Goal: Navigation & Orientation: Find specific page/section

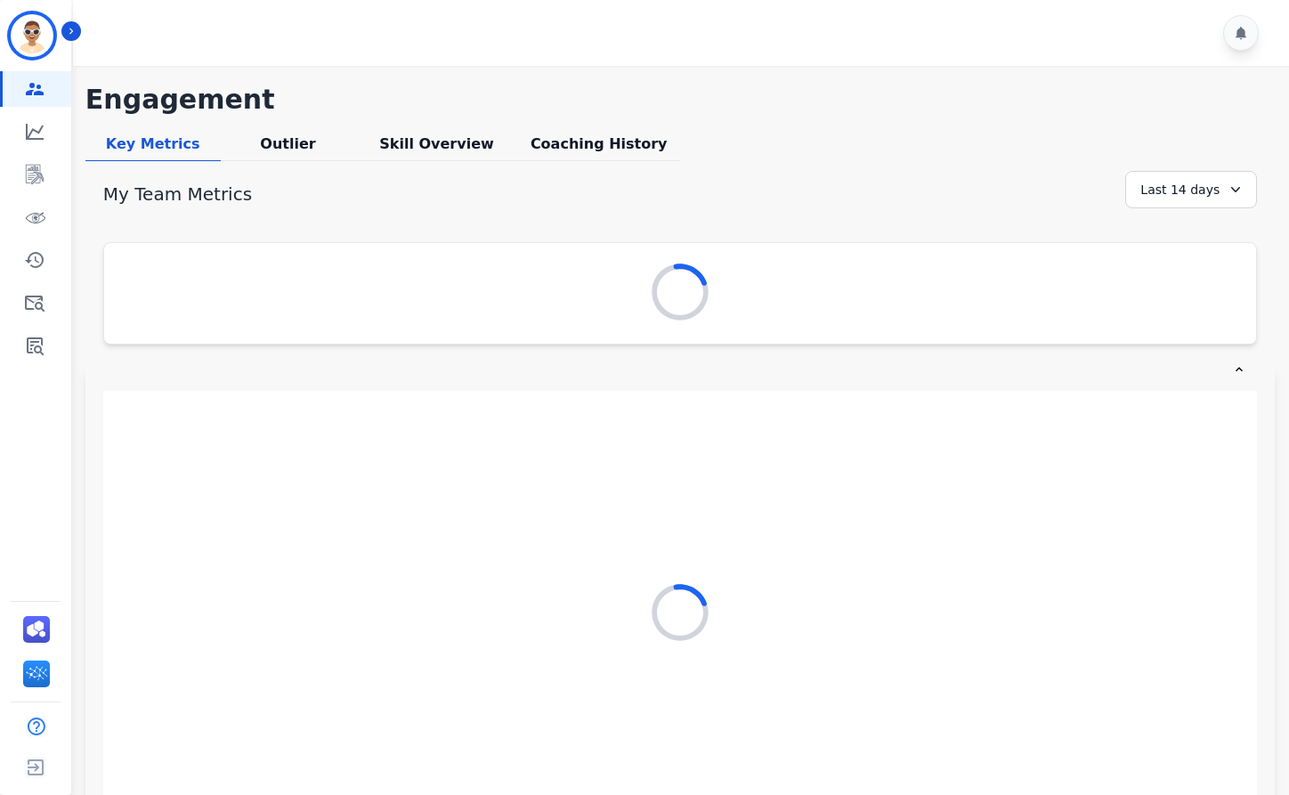
drag, startPoint x: 530, startPoint y: 96, endPoint x: 530, endPoint y: 50, distance: 46.3
click at [530, 50] on div "**********" at bounding box center [678, 418] width 1221 height 836
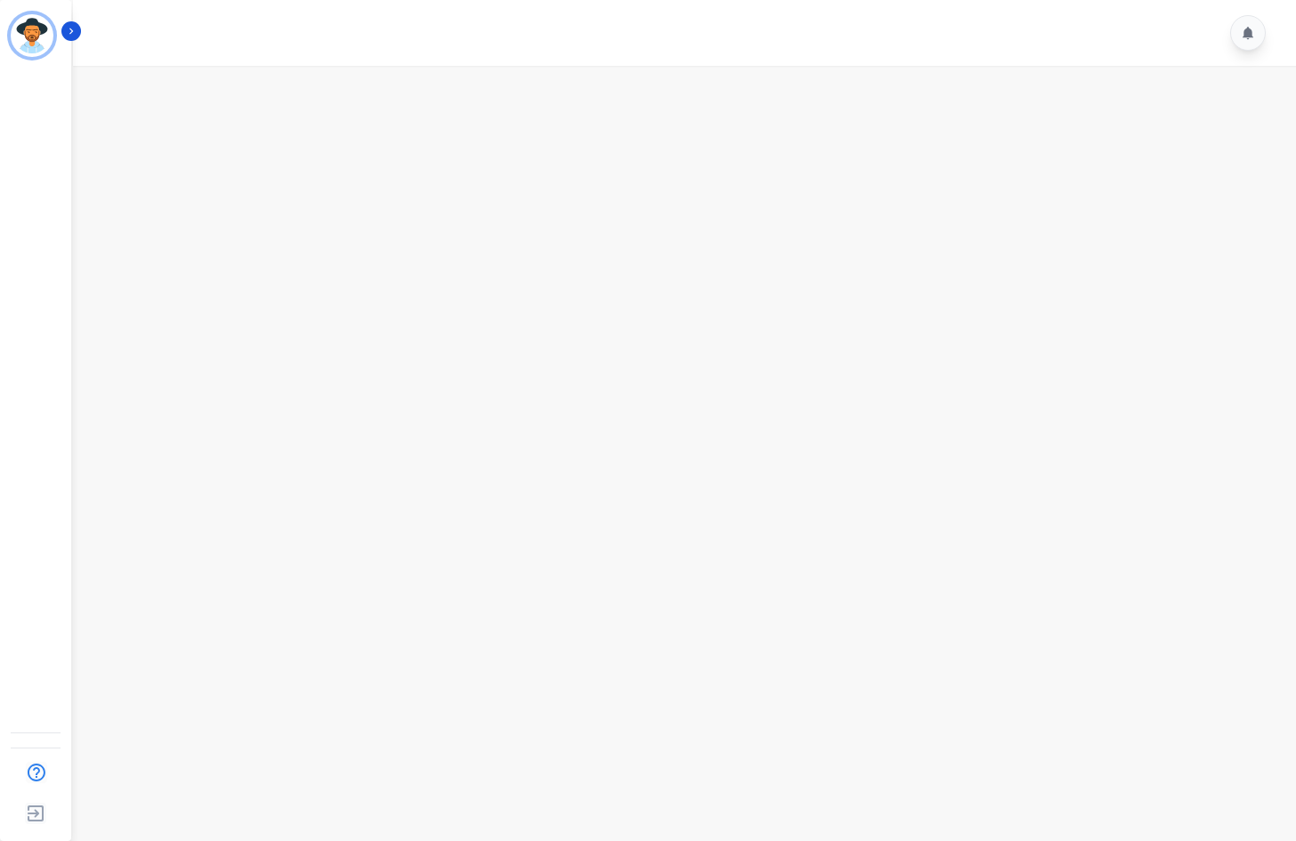
click at [9, 367] on div "A Agent ID: 123 Help Log out" at bounding box center [35, 420] width 71 height 841
click at [75, 24] on button "Icon description" at bounding box center [71, 31] width 20 height 20
click at [85, 32] on div at bounding box center [687, 33] width 1228 height 66
click at [78, 26] on button "Icon description" at bounding box center [71, 31] width 20 height 20
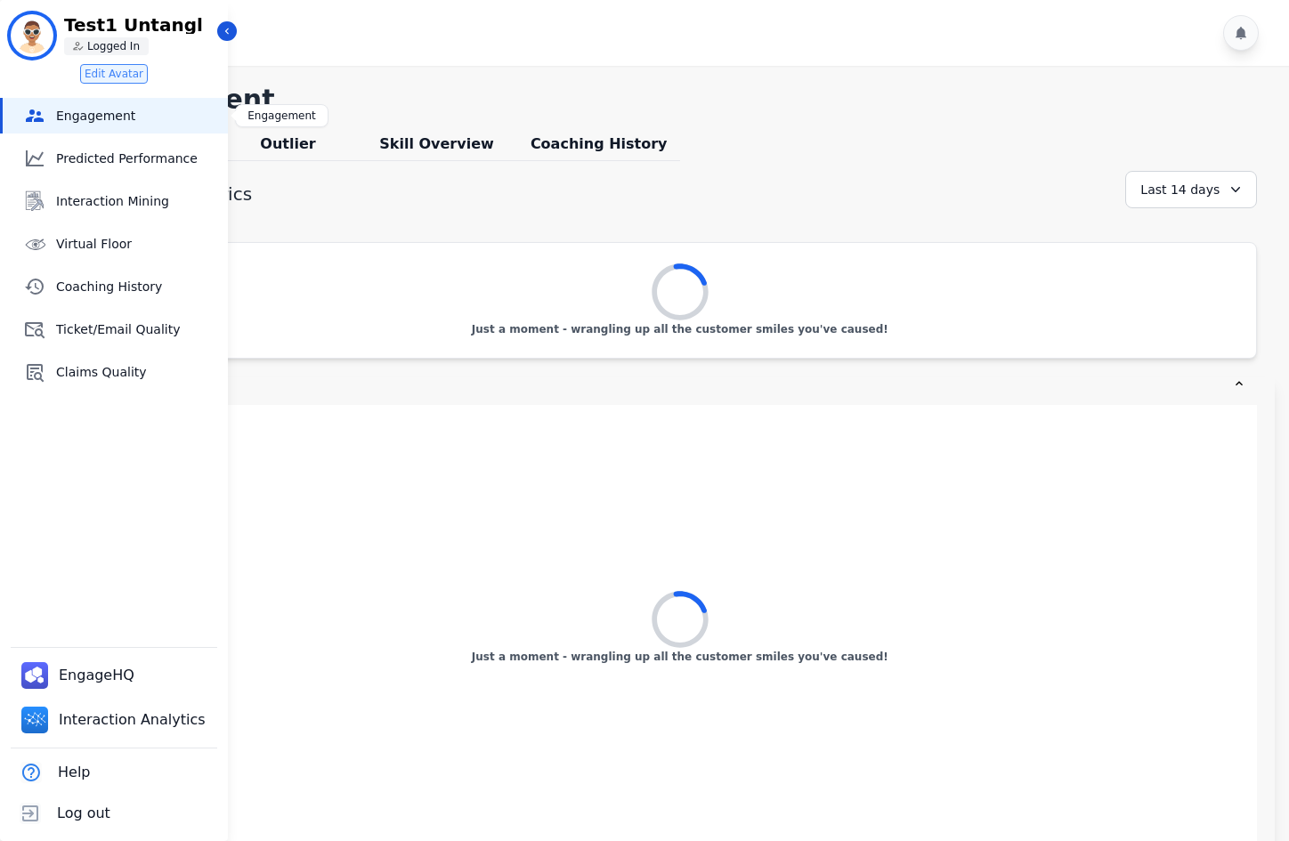
click at [40, 117] on icon "Sidebar" at bounding box center [34, 115] width 21 height 21
click at [427, 138] on div "Skill Overview" at bounding box center [436, 148] width 162 height 28
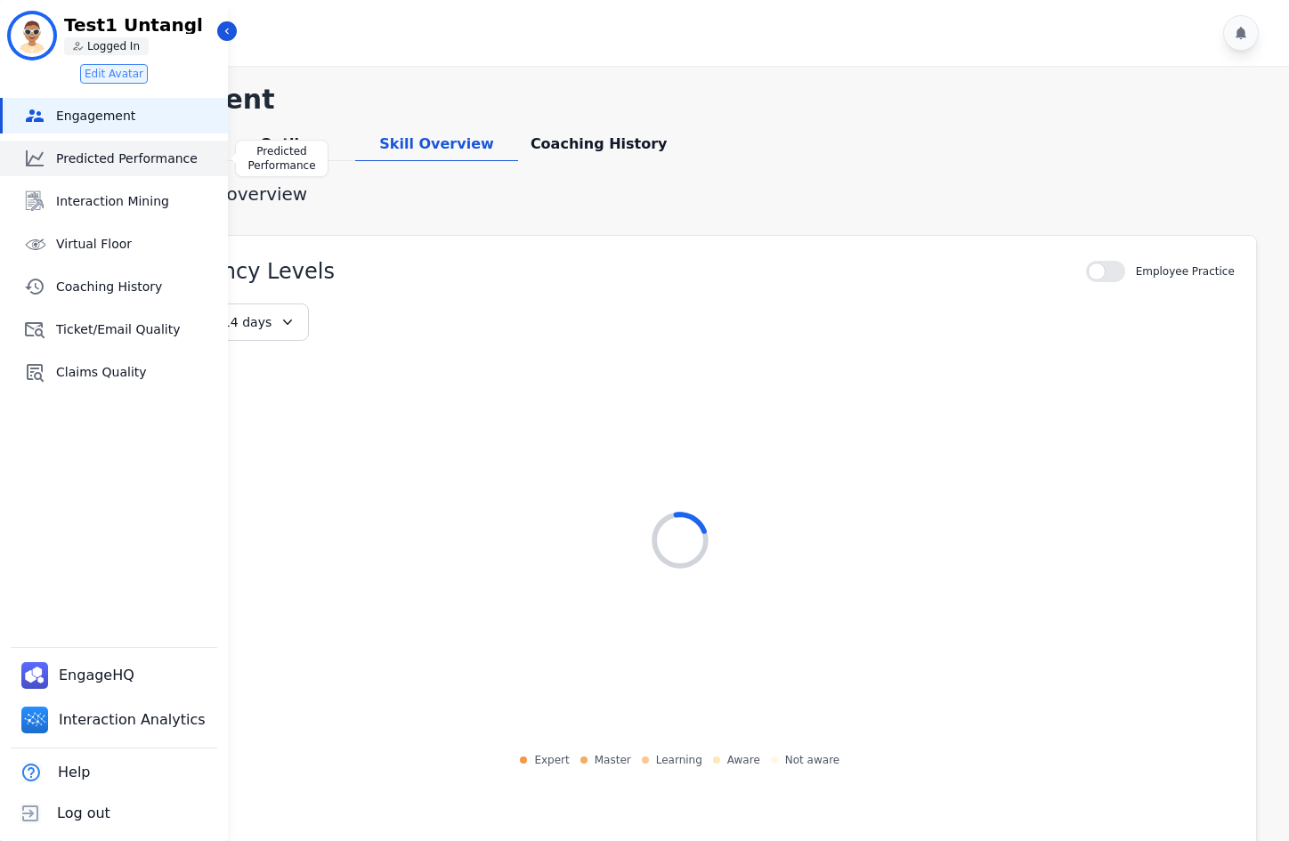
click at [121, 167] on link "Predicted Performance" at bounding box center [115, 159] width 225 height 36
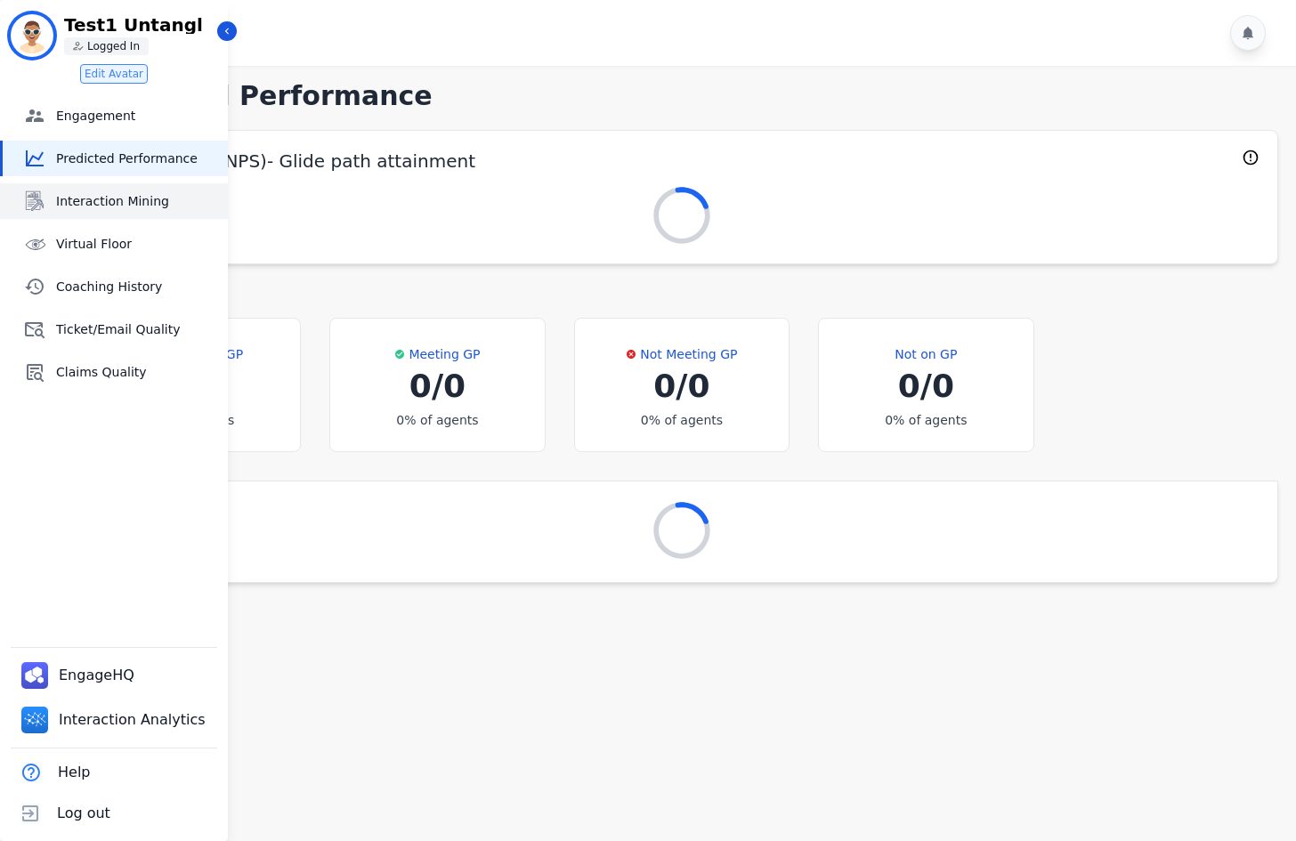
click at [116, 210] on link "Interaction Mining" at bounding box center [115, 201] width 225 height 36
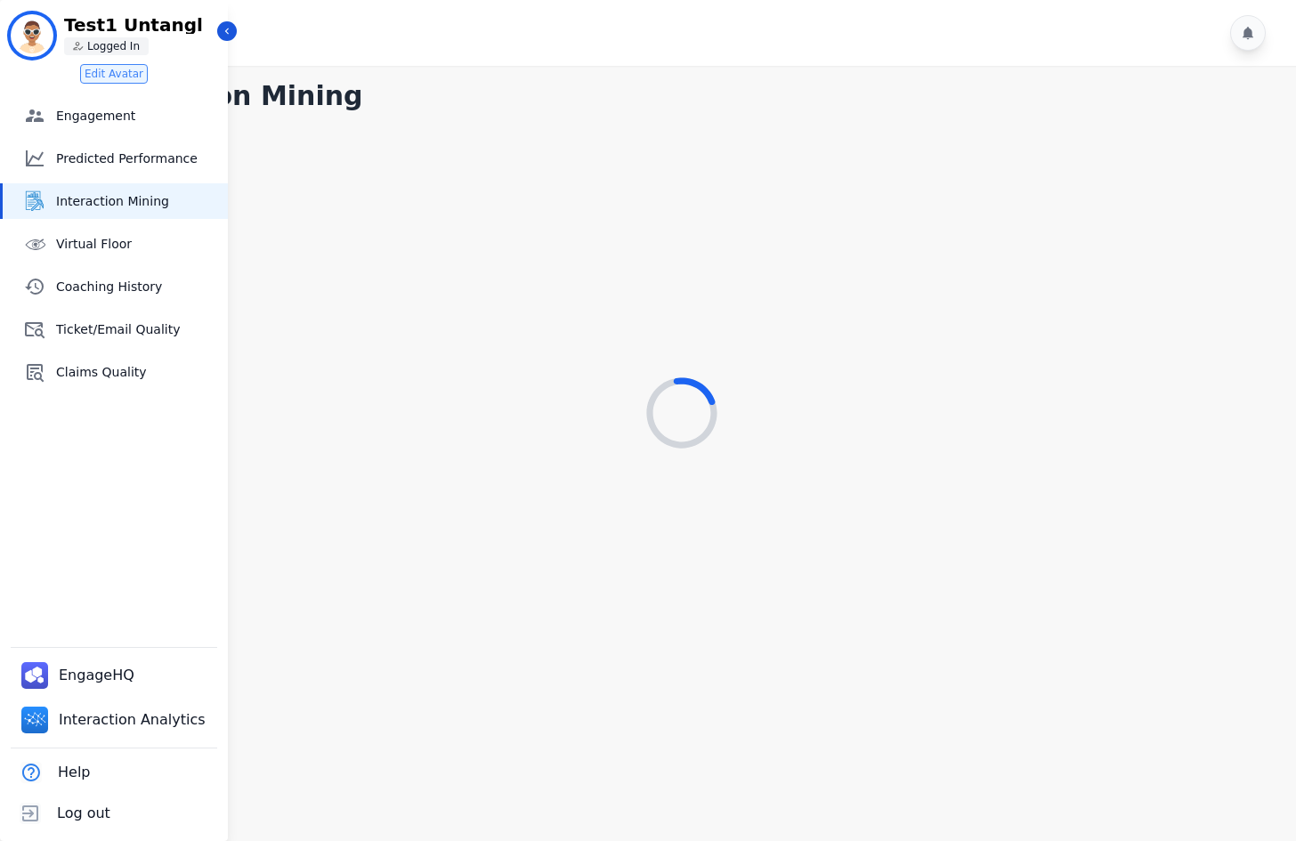
click at [233, 42] on div at bounding box center [687, 33] width 1228 height 66
click at [229, 31] on icon "Sidebar" at bounding box center [227, 31] width 12 height 12
